Goal: Information Seeking & Learning: Check status

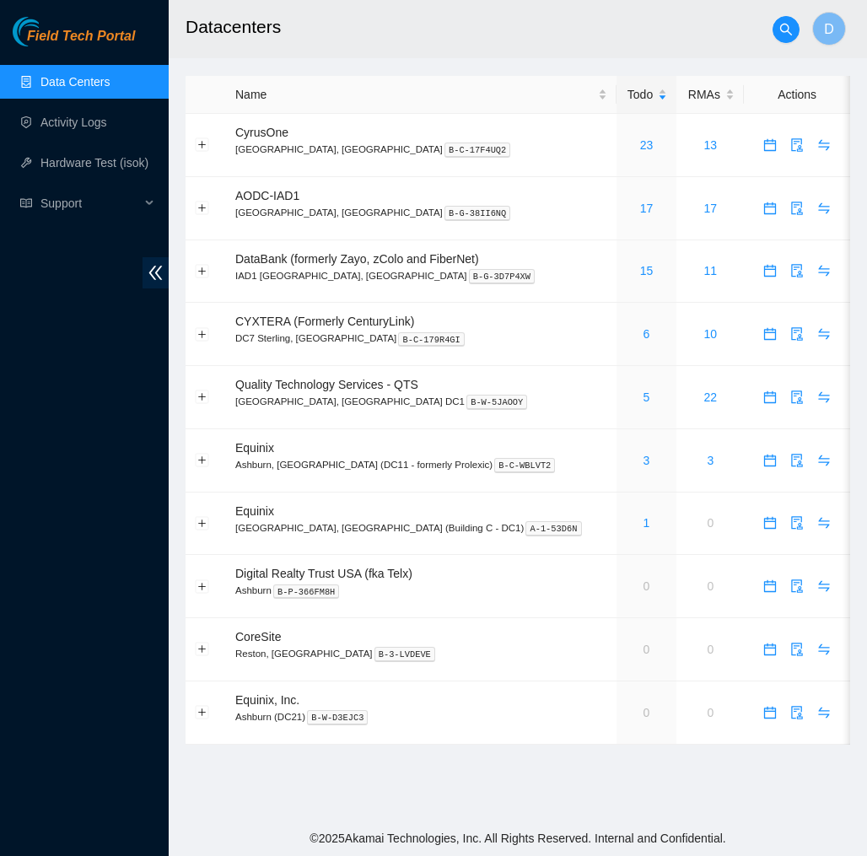
click at [607, 39] on h2 "Datacenters" at bounding box center [478, 27] width 584 height 54
click at [644, 399] on link "5" at bounding box center [647, 396] width 7 height 13
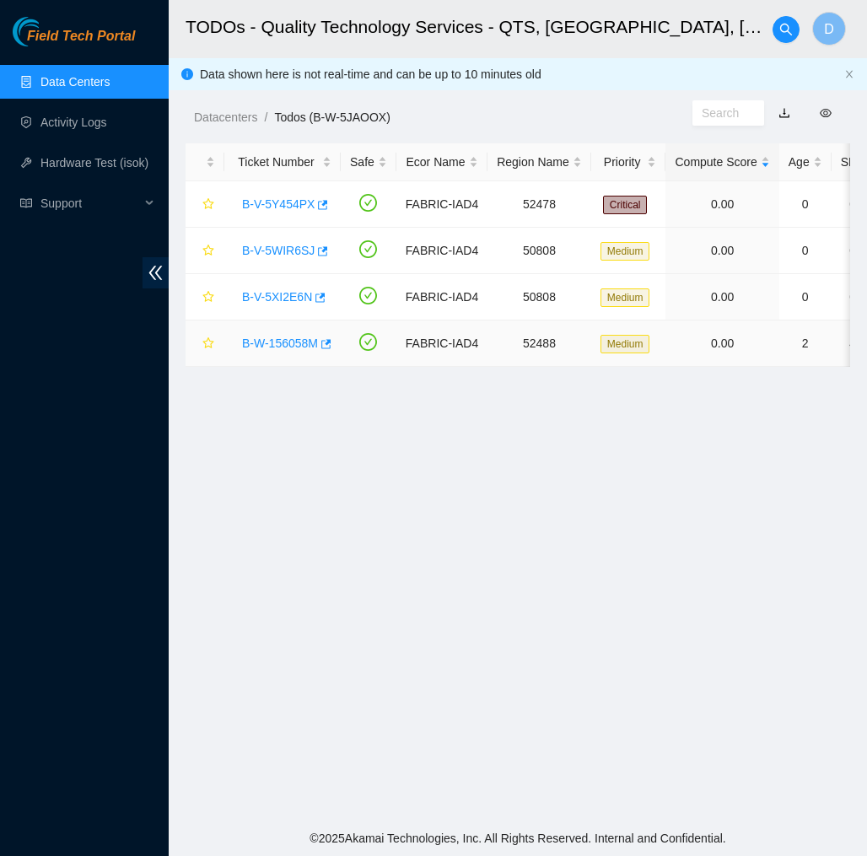
click at [293, 341] on link "B-W-156058M" at bounding box center [280, 343] width 76 height 13
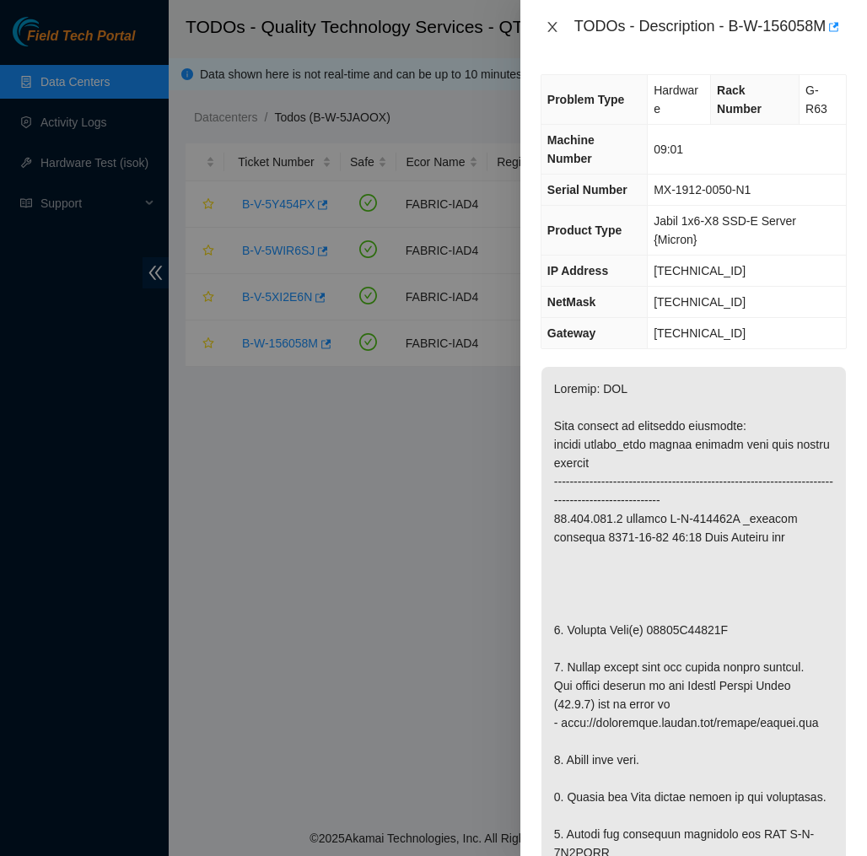
click at [554, 34] on icon "close" at bounding box center [552, 26] width 13 height 13
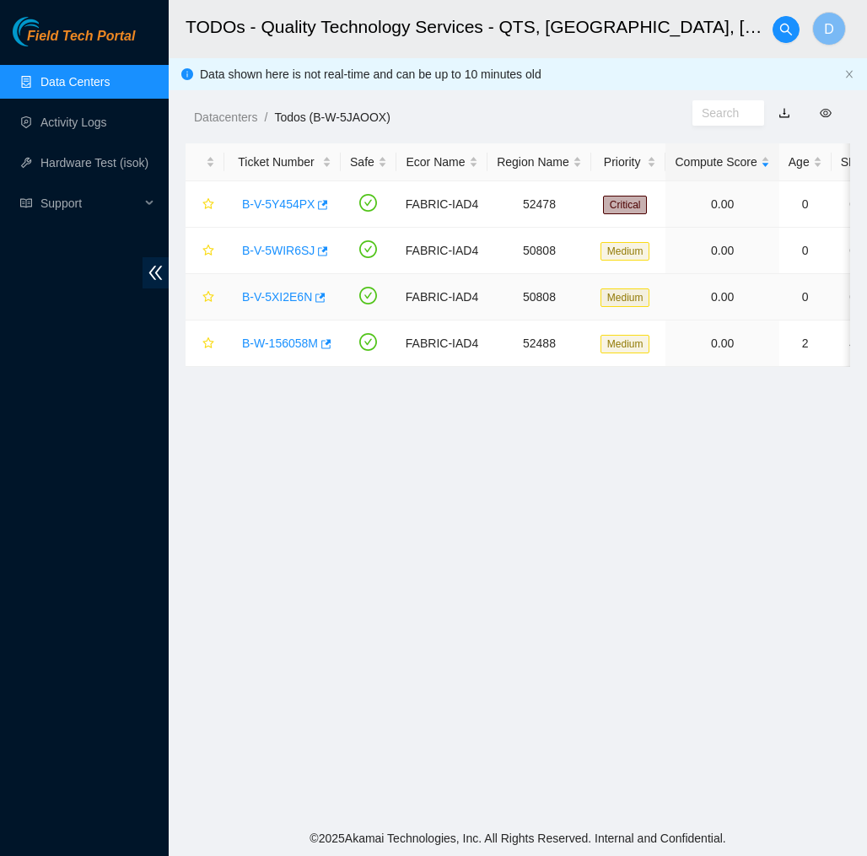
click at [299, 297] on link "B-V-5XI2E6N" at bounding box center [277, 296] width 70 height 13
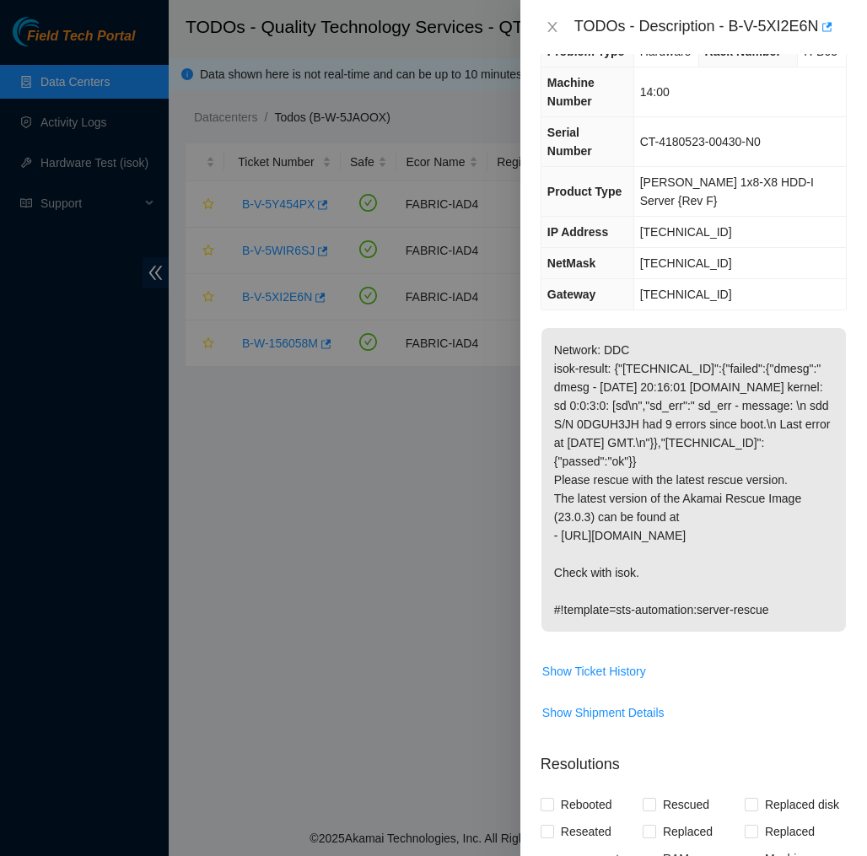
scroll to position [40, 0]
click at [557, 24] on icon "close" at bounding box center [552, 26] width 13 height 13
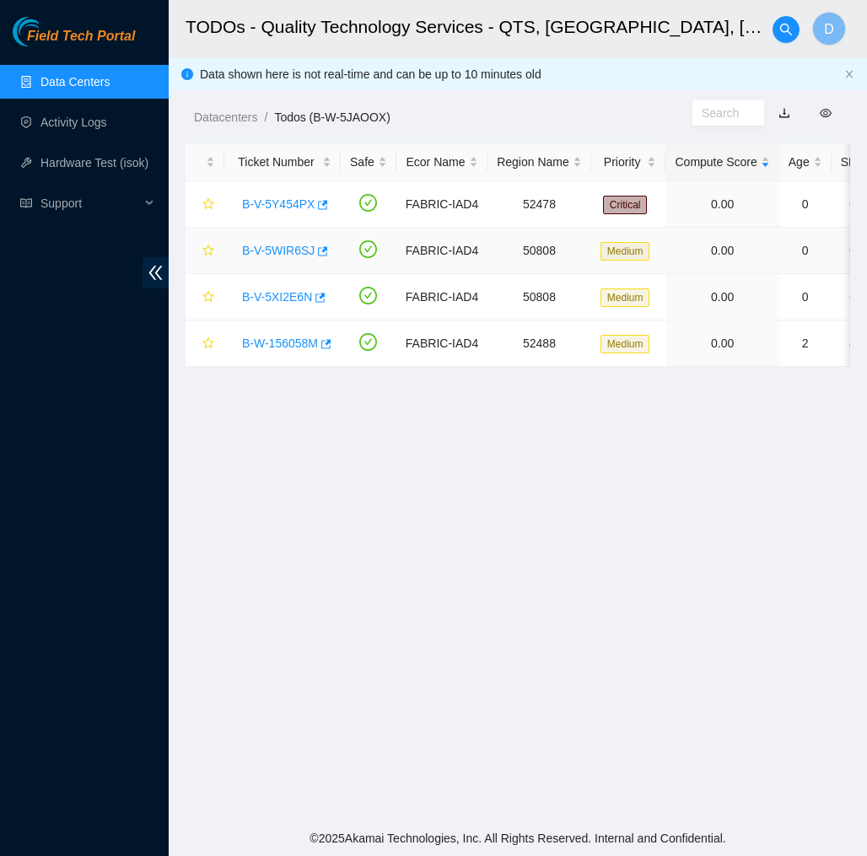
click at [284, 252] on link "B-V-5WIR6SJ" at bounding box center [278, 250] width 73 height 13
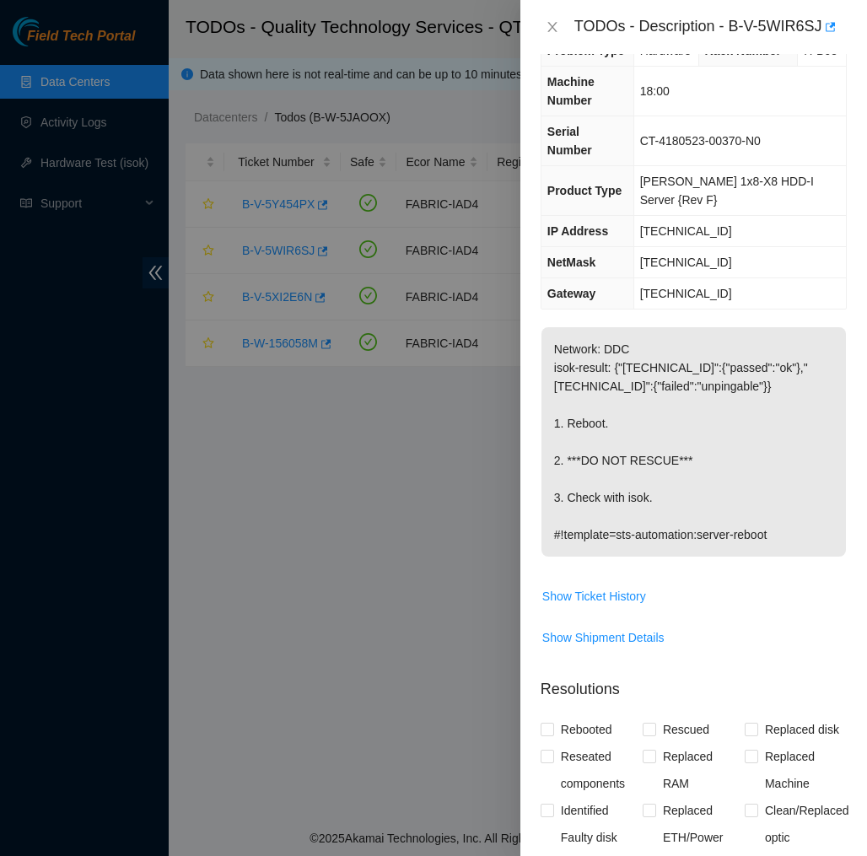
click at [552, 37] on div "TODOs - Description - B-V-5WIR6SJ" at bounding box center [694, 26] width 306 height 27
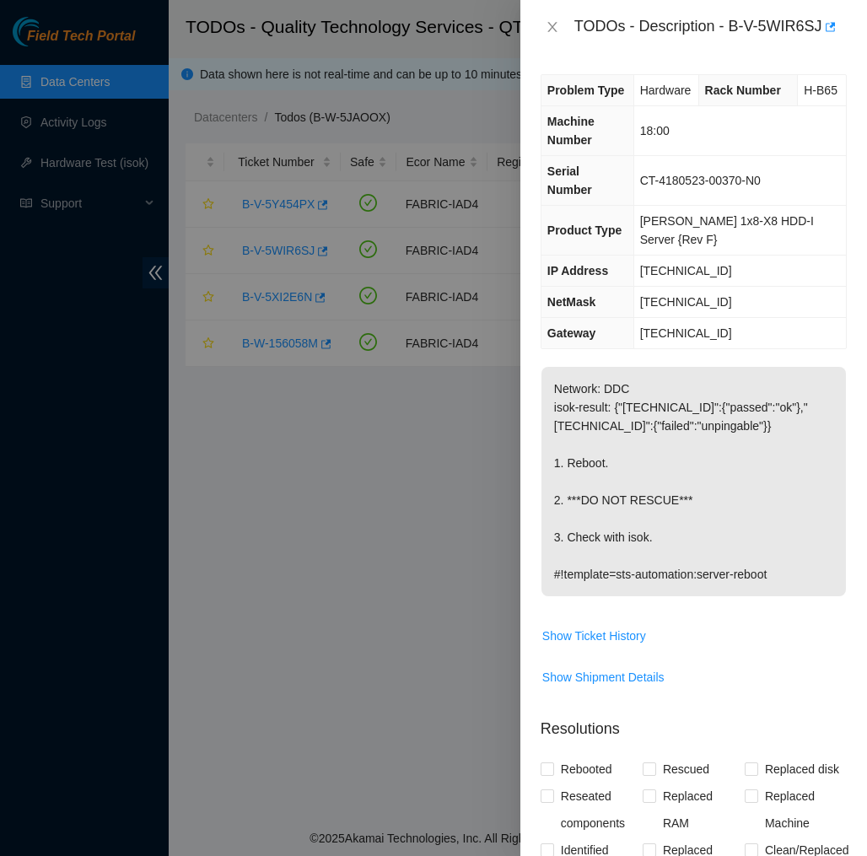
scroll to position [0, 0]
click at [553, 27] on icon "close" at bounding box center [551, 27] width 9 height 10
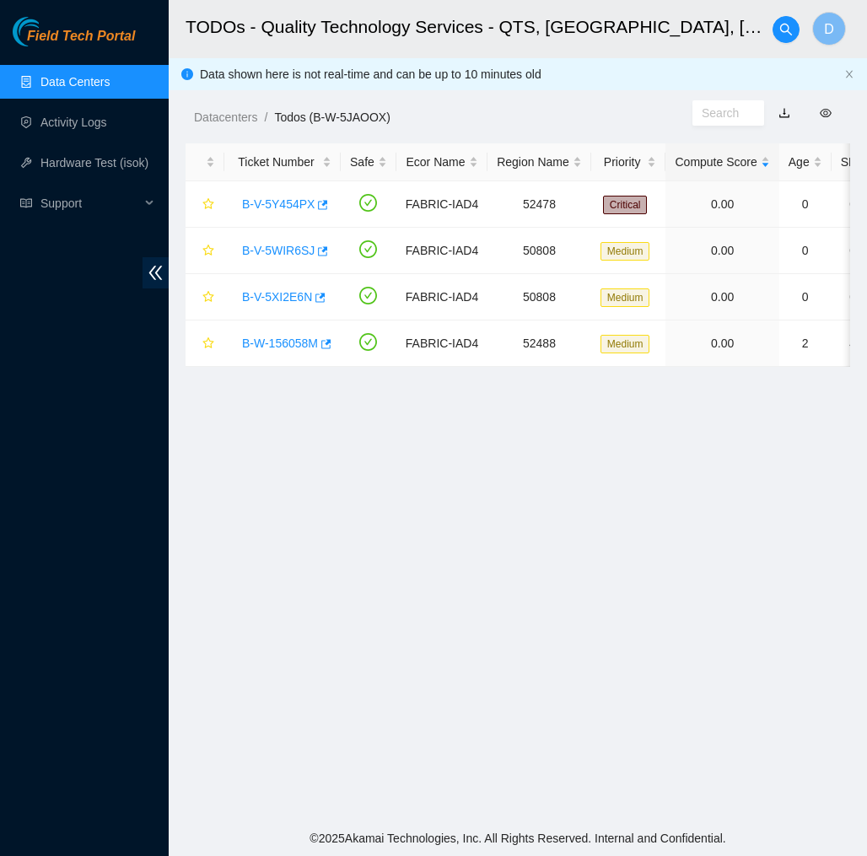
click at [514, 119] on ol "Datacenters / Todos (B-W-5JAOOX) /" at bounding box center [443, 117] width 498 height 19
click at [87, 39] on span "Field Tech Portal" at bounding box center [81, 37] width 108 height 16
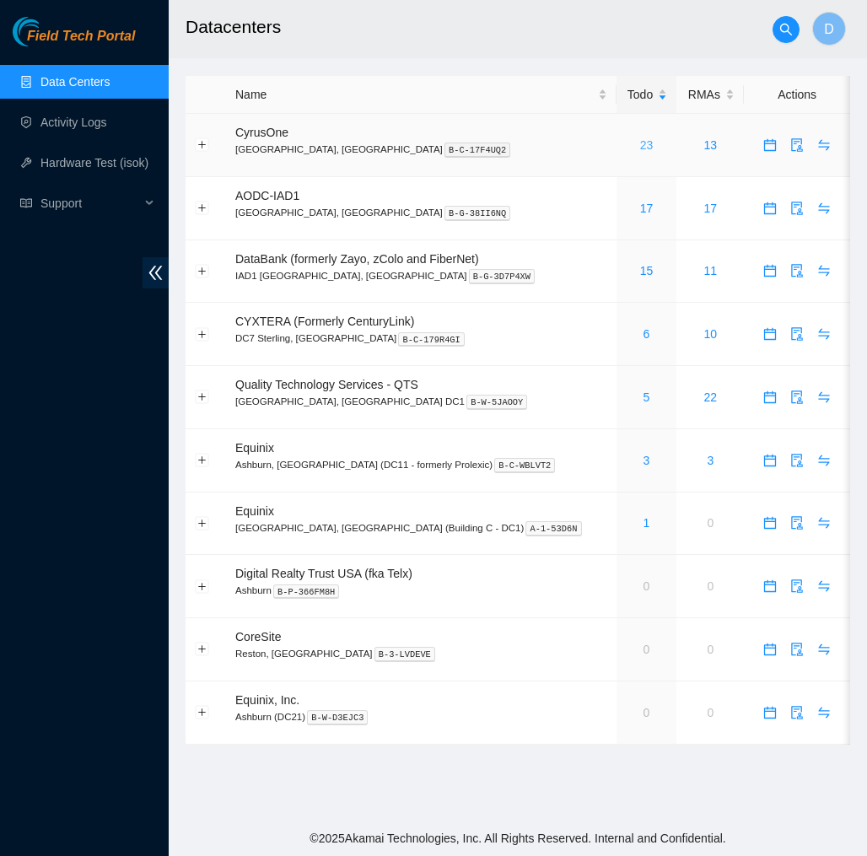
click at [640, 140] on link "23" at bounding box center [646, 144] width 13 height 13
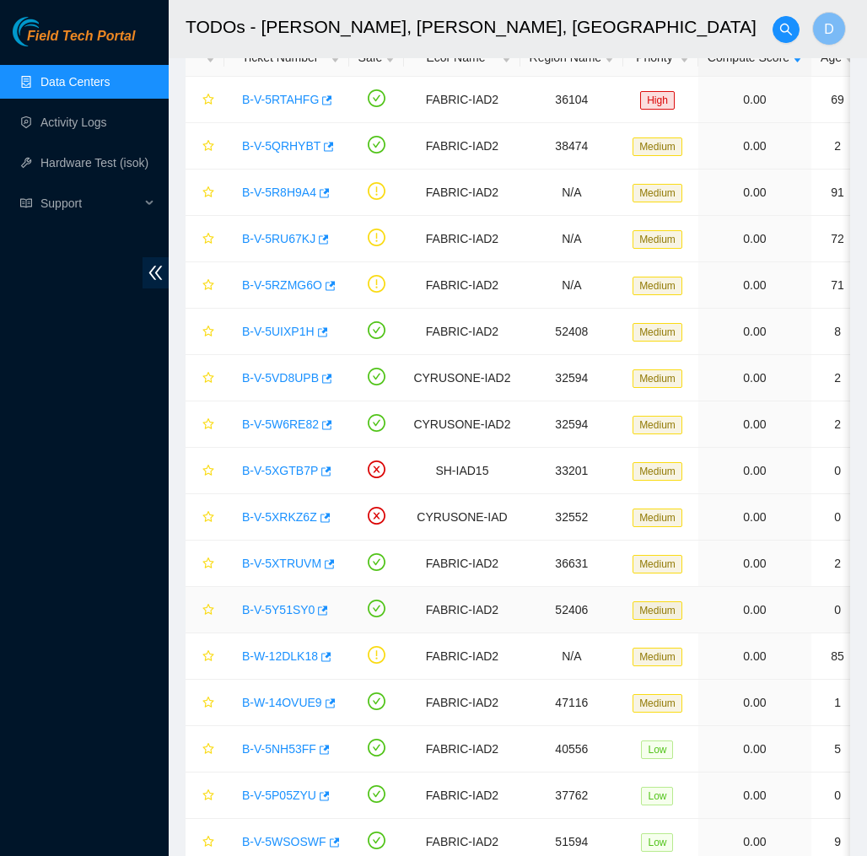
scroll to position [96, 0]
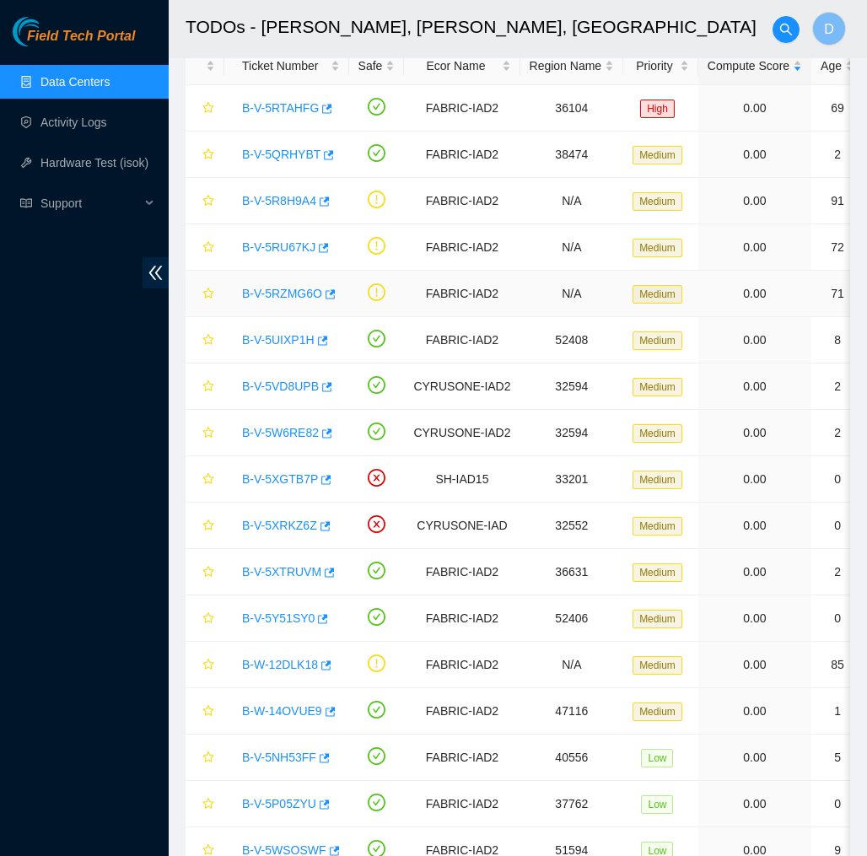
click at [302, 293] on link "B-V-5RZMG6O" at bounding box center [282, 293] width 80 height 13
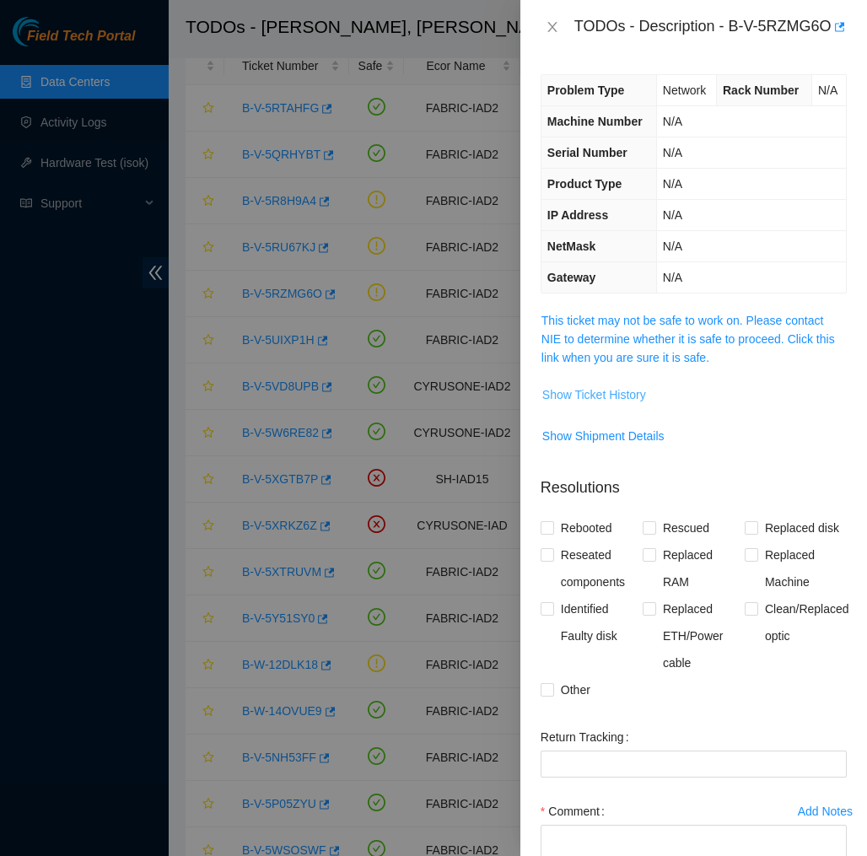
click at [579, 404] on span "Show Ticket History" at bounding box center [594, 394] width 104 height 19
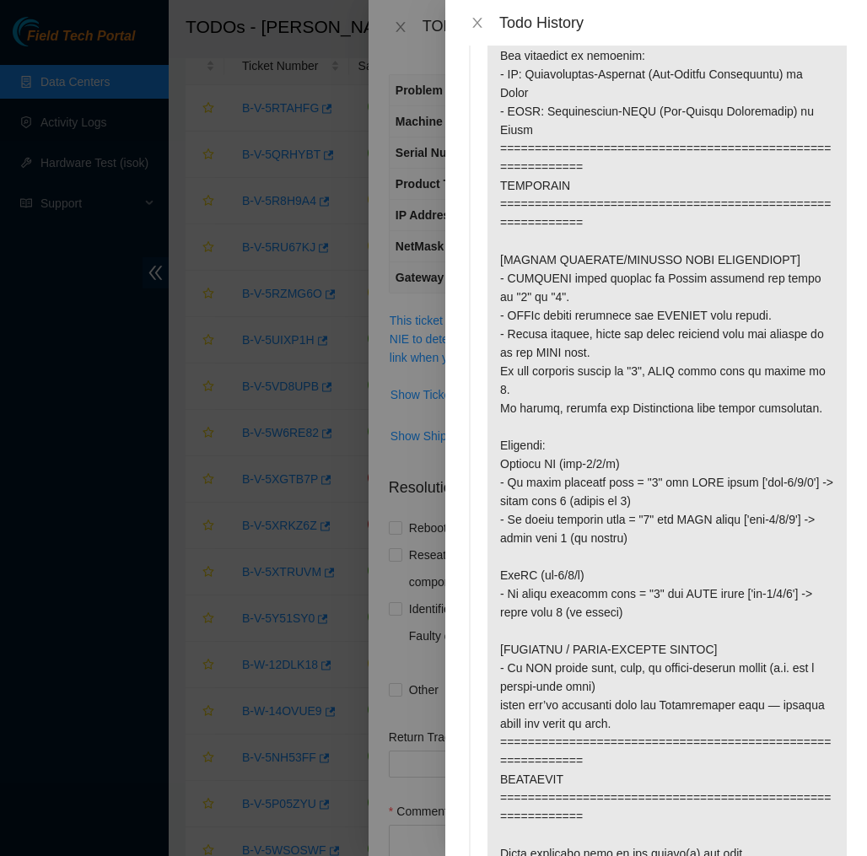
scroll to position [371, 0]
click at [477, 16] on icon "close" at bounding box center [477, 22] width 13 height 13
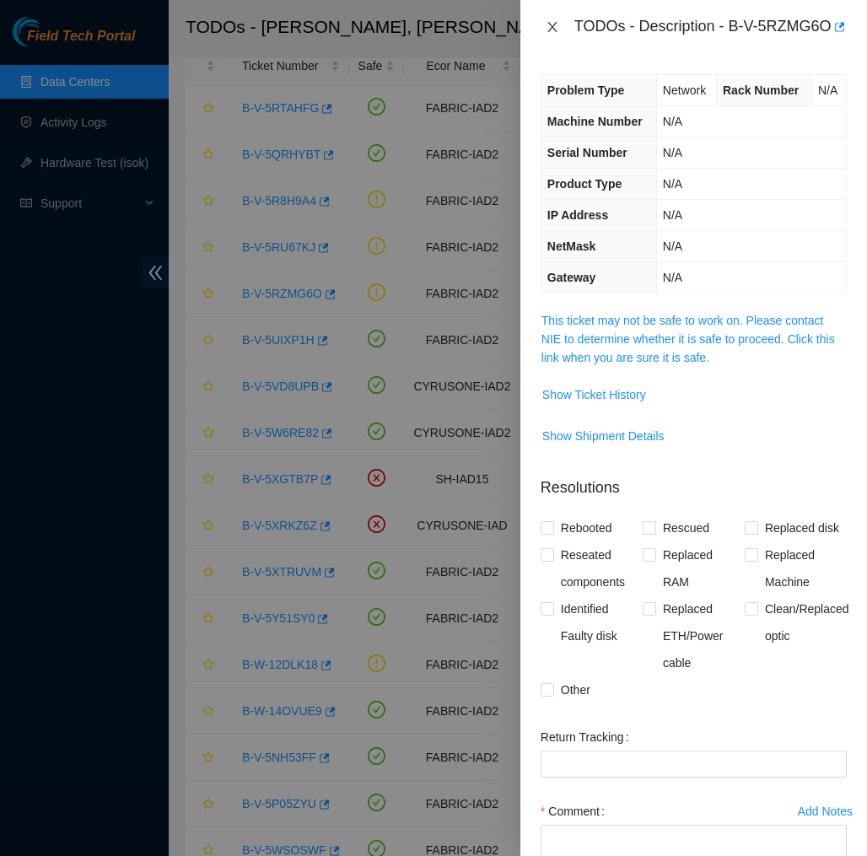
click at [551, 32] on icon "close" at bounding box center [551, 27] width 9 height 10
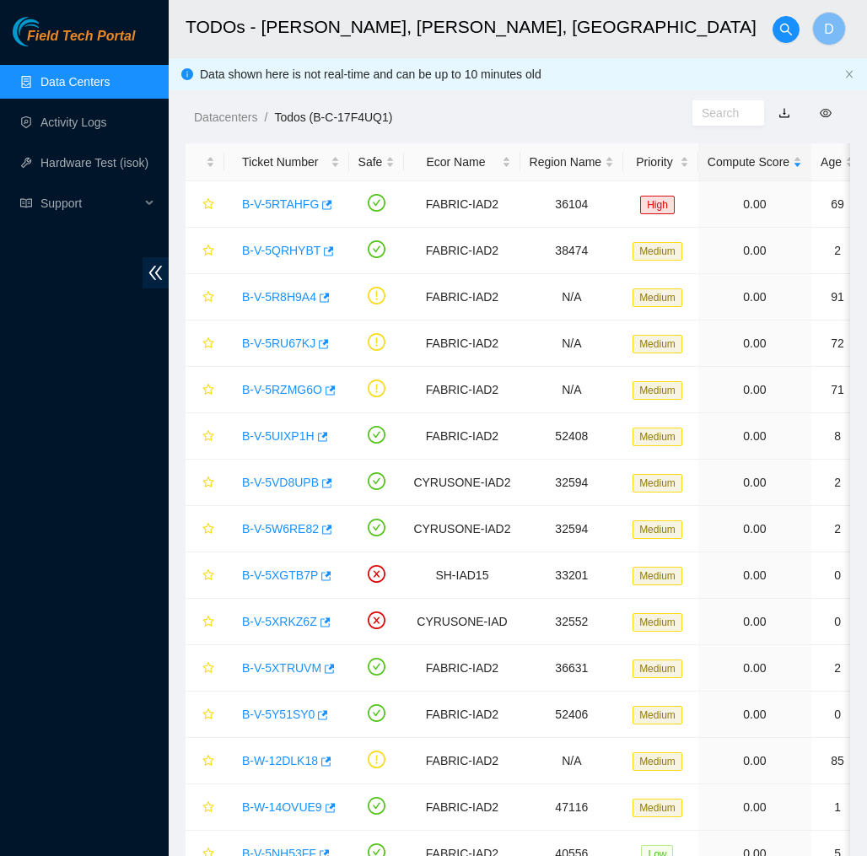
click at [78, 33] on span "Field Tech Portal" at bounding box center [81, 37] width 108 height 16
